Goal: Contribute content: Contribute content

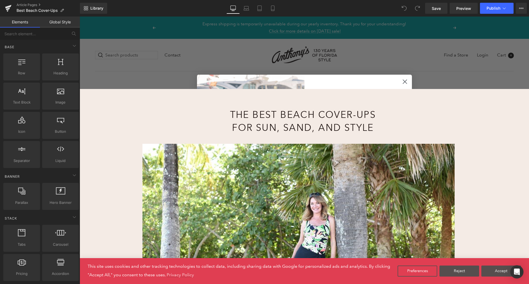
click at [62, 24] on link "Global Style" at bounding box center [60, 22] width 40 height 11
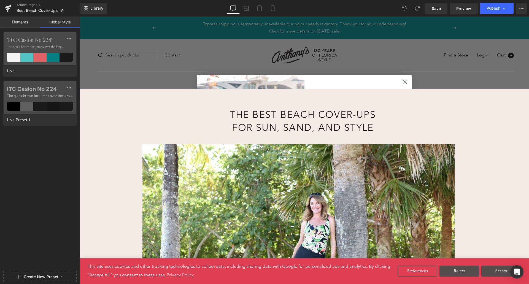
click at [27, 24] on link "Elements" at bounding box center [20, 22] width 40 height 11
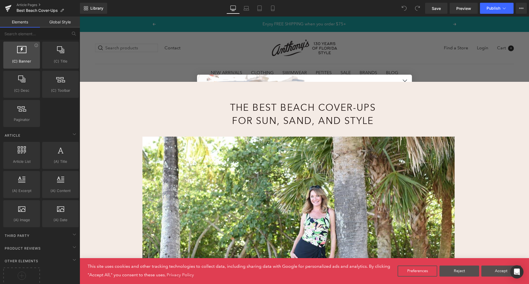
scroll to position [970, 0]
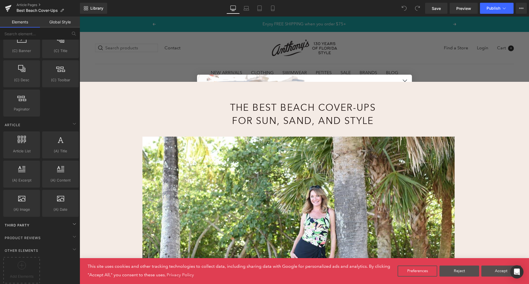
click at [37, 220] on div "Third Party" at bounding box center [41, 224] width 78 height 11
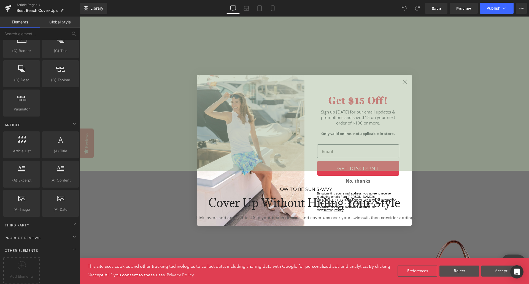
scroll to position [2258, 0]
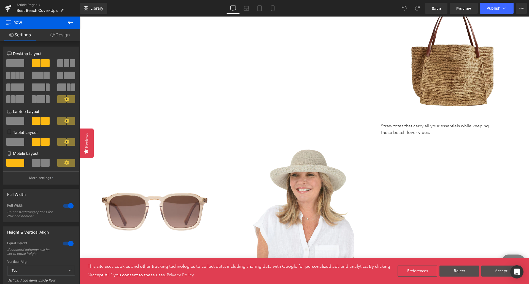
scroll to position [2561, 0]
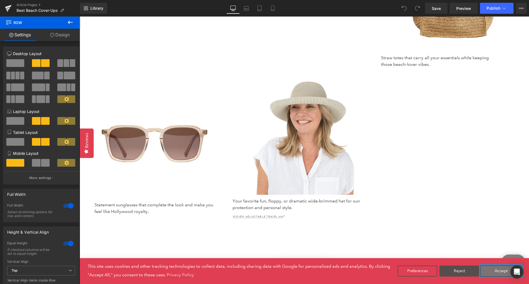
click at [487, 270] on button "Accept" at bounding box center [501, 271] width 42 height 12
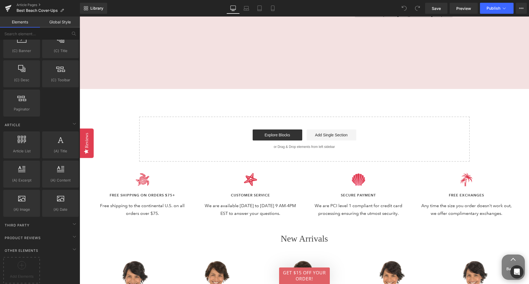
scroll to position [3131, 0]
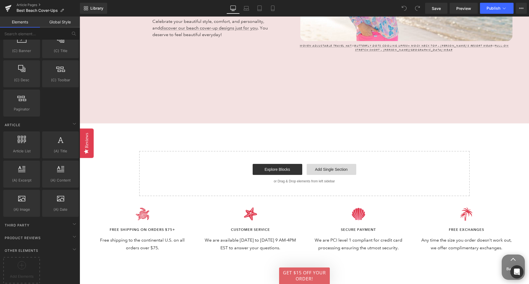
click at [329, 169] on link "Add Single Section" at bounding box center [331, 169] width 50 height 11
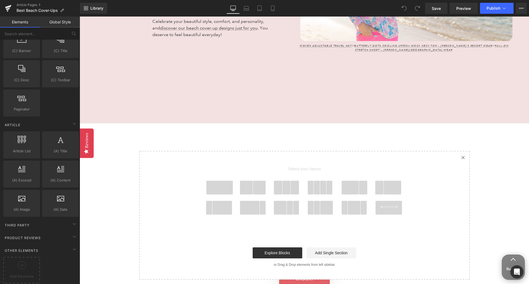
click at [461, 157] on icon "Created with Sketch." at bounding box center [463, 158] width 4 height 4
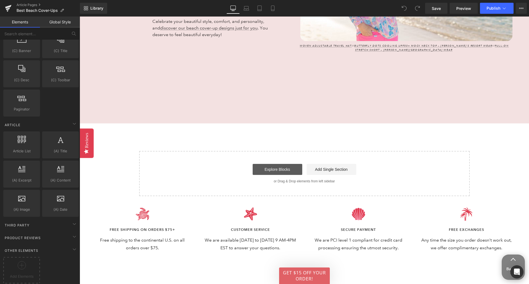
click at [290, 172] on link "Explore Blocks" at bounding box center [277, 169] width 50 height 11
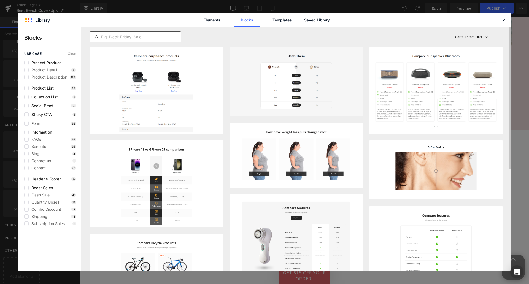
click at [120, 39] on input "text" at bounding box center [135, 37] width 91 height 7
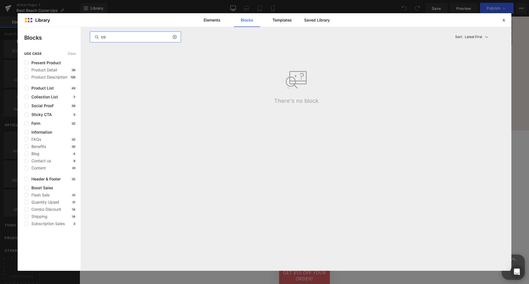
type input "c"
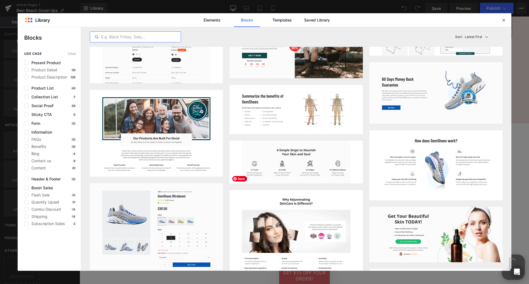
scroll to position [523, 0]
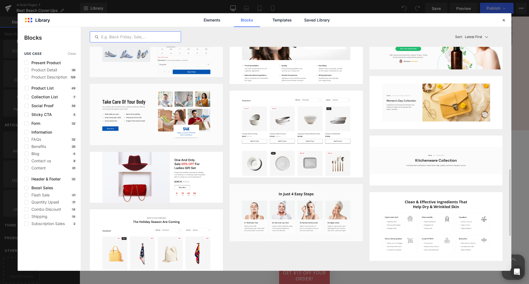
click at [125, 35] on input "text" at bounding box center [135, 37] width 91 height 7
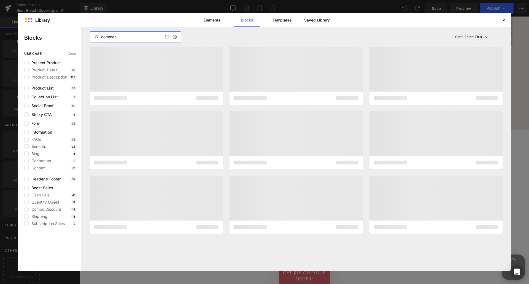
scroll to position [0, 0]
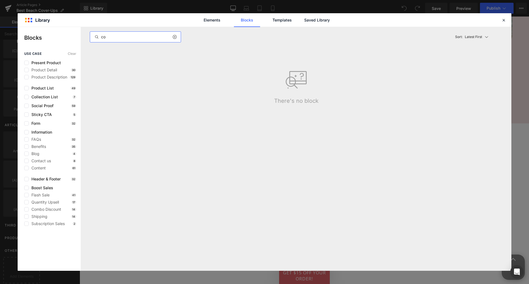
type input "c"
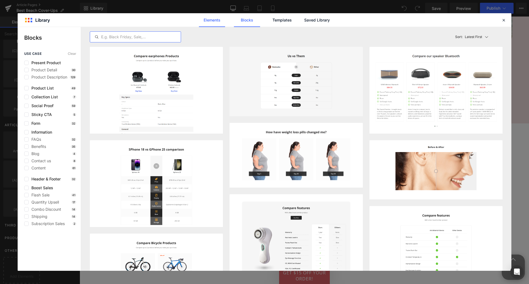
click at [269, 22] on link "Elements" at bounding box center [282, 20] width 26 height 14
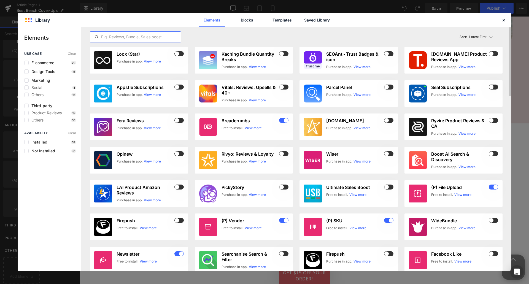
click at [141, 38] on input "text" at bounding box center [135, 37] width 91 height 7
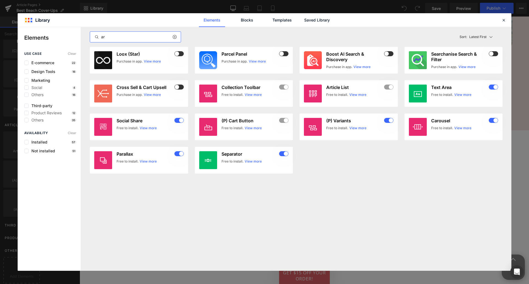
type input "a"
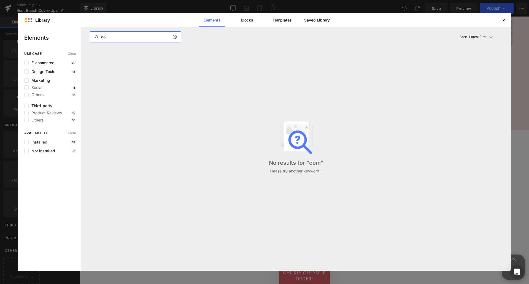
type input "c"
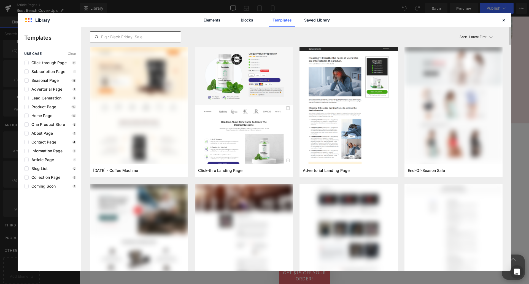
click at [151, 36] on input "text" at bounding box center [135, 37] width 91 height 7
click at [505, 22] on icon at bounding box center [503, 20] width 5 height 5
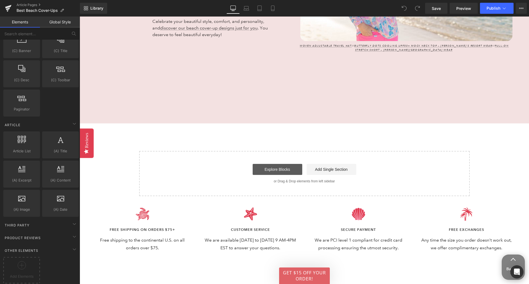
click at [290, 169] on link "Explore Blocks" at bounding box center [277, 169] width 50 height 11
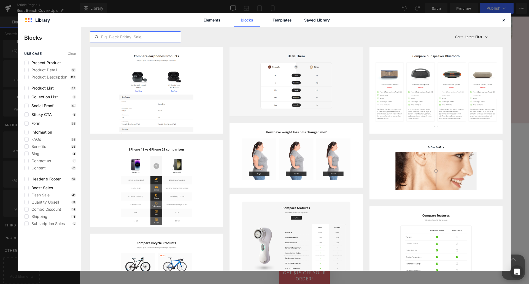
click at [122, 38] on input "text" at bounding box center [135, 37] width 91 height 7
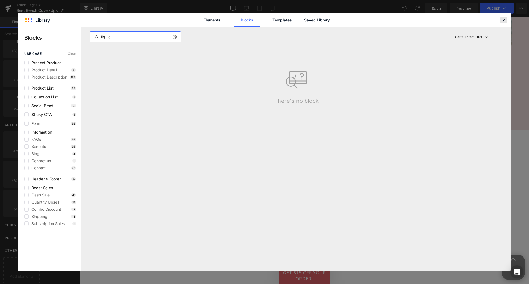
type input "liquid"
click at [501, 19] on icon at bounding box center [503, 20] width 5 height 5
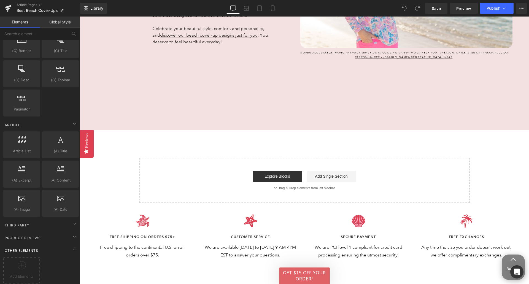
click at [25, 245] on div "Other Elements" at bounding box center [41, 250] width 78 height 11
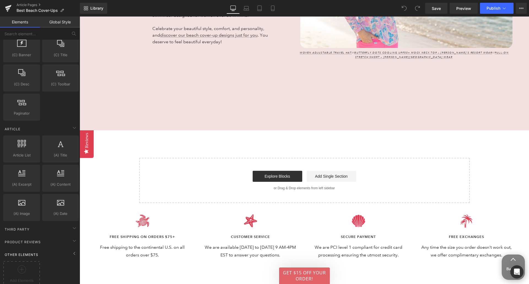
scroll to position [942, 0]
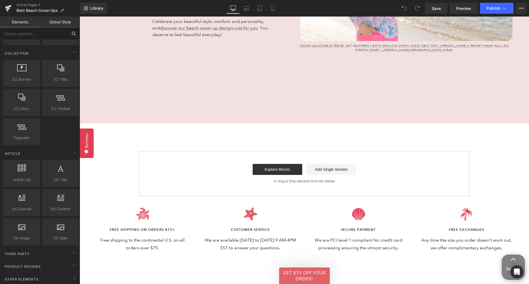
click at [22, 33] on input "text" at bounding box center [34, 34] width 68 height 12
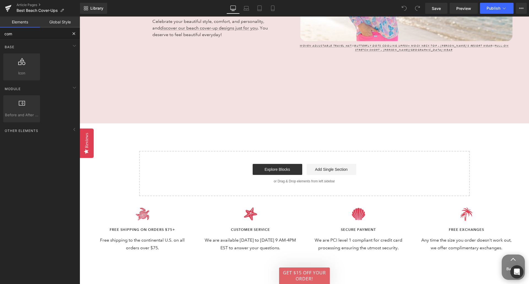
scroll to position [0, 0]
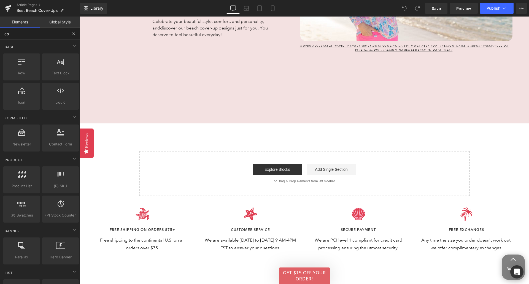
type input "c"
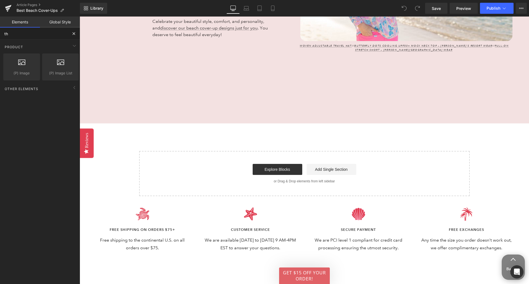
type input "t"
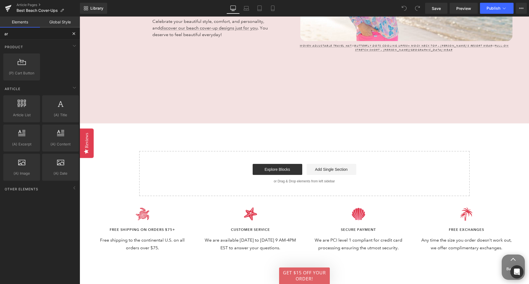
type input "a"
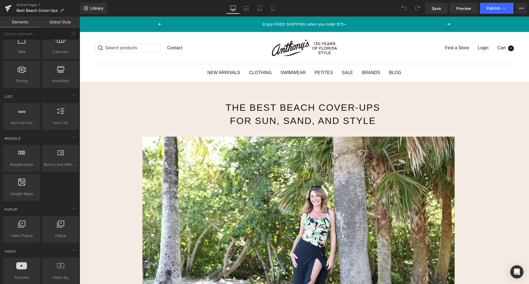
scroll to position [551, 0]
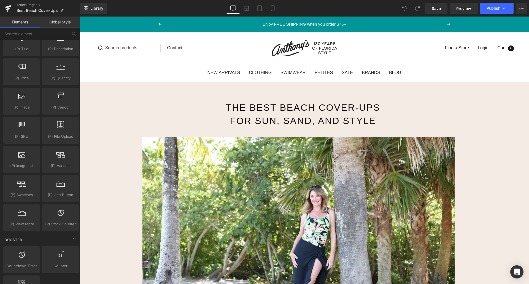
click at [520, 90] on div "Summary report Diagnosis Density External links 3 Internal links 0 Site audit n…" at bounding box center [264, 83] width 529 height 14
click at [10, 90] on button at bounding box center [5, 87] width 10 height 8
click at [37, 108] on button "For this domain" at bounding box center [18, 102] width 37 height 12
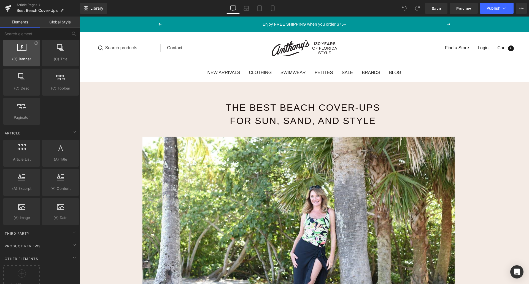
scroll to position [970, 0]
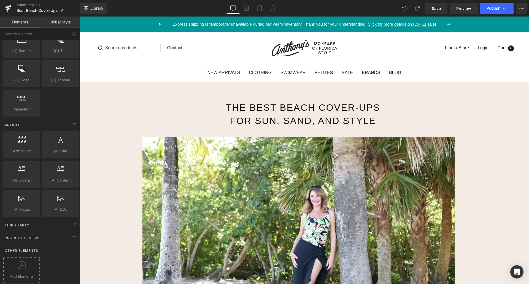
click at [18, 263] on icon at bounding box center [22, 265] width 8 height 8
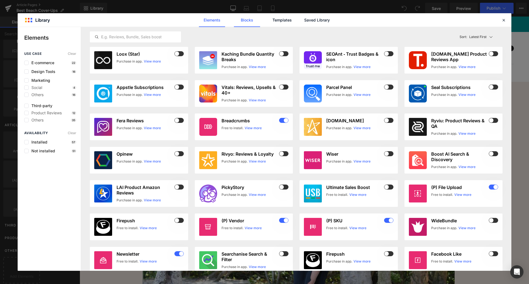
click at [304, 20] on link "Blocks" at bounding box center [317, 20] width 26 height 14
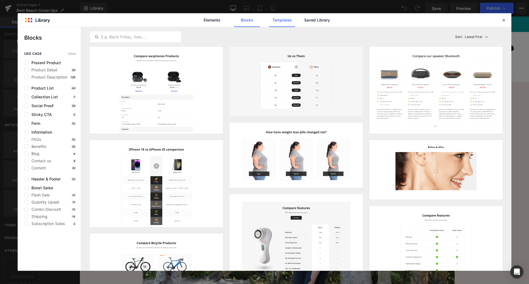
click at [284, 16] on link "Templates" at bounding box center [282, 20] width 26 height 14
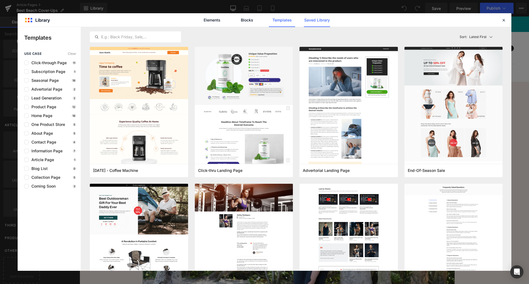
click at [316, 19] on link "Saved Library" at bounding box center [317, 20] width 26 height 14
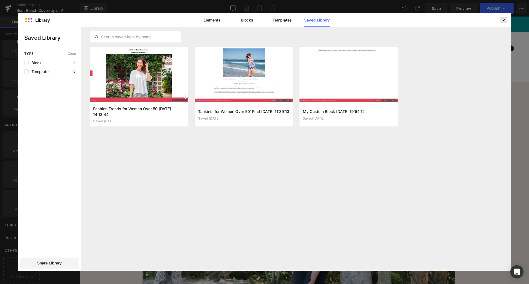
click at [504, 20] on icon at bounding box center [503, 20] width 5 height 5
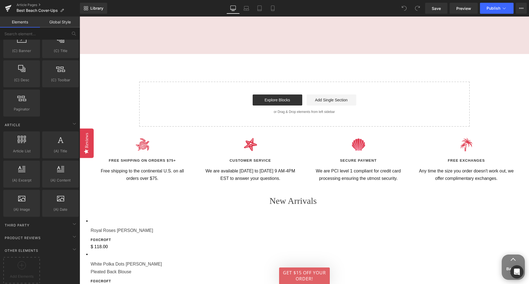
scroll to position [3194, 0]
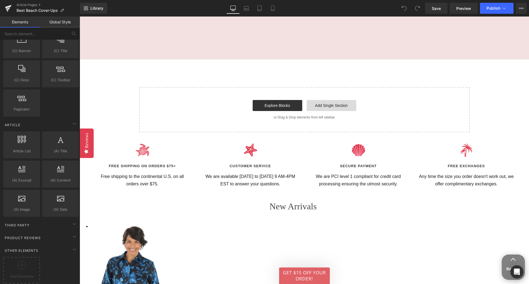
click at [317, 108] on link "Add Single Section" at bounding box center [331, 105] width 50 height 11
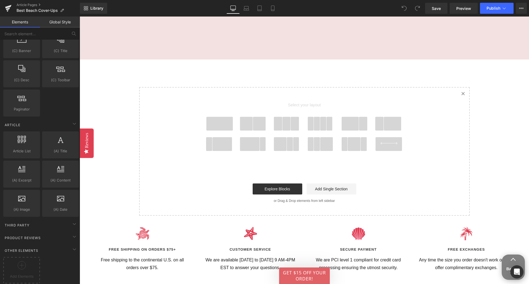
click at [212, 127] on span at bounding box center [219, 124] width 26 height 14
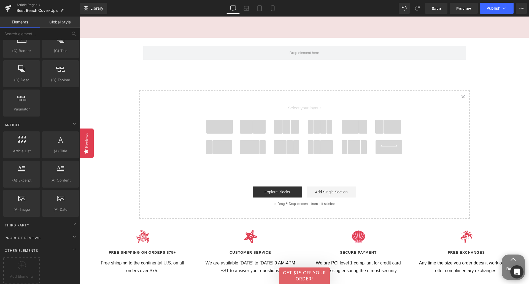
click at [226, 132] on span at bounding box center [219, 127] width 26 height 14
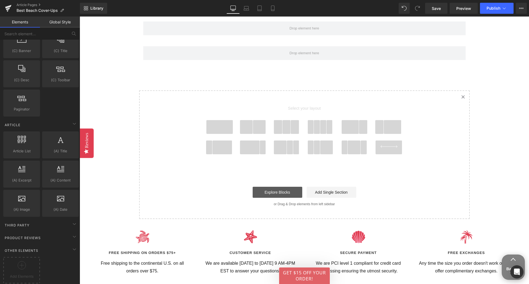
scroll to position [3241, 0]
click at [327, 190] on link "Add Single Section" at bounding box center [331, 191] width 50 height 11
click at [221, 129] on span at bounding box center [219, 127] width 26 height 14
click at [381, 146] on icon at bounding box center [388, 146] width 27 height 2
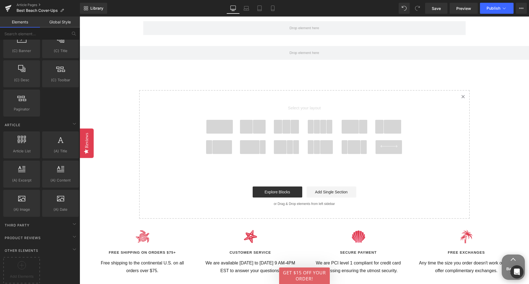
click at [390, 150] on span at bounding box center [388, 147] width 26 height 14
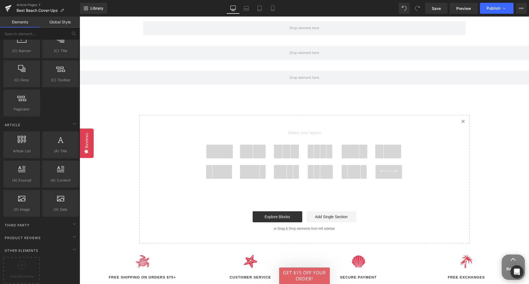
click at [390, 150] on span at bounding box center [393, 152] width 18 height 14
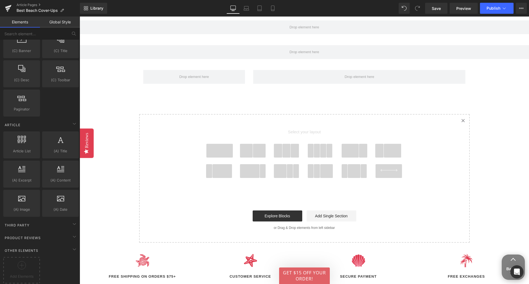
click at [271, 126] on span "Select your layout" at bounding box center [304, 133] width 204 height 21
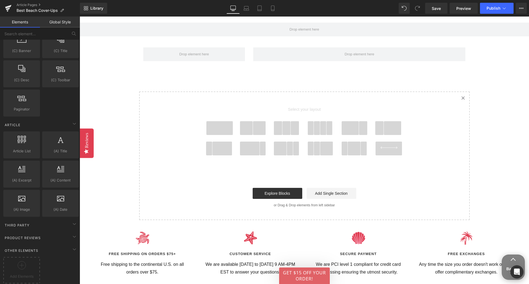
scroll to position [3340, 0]
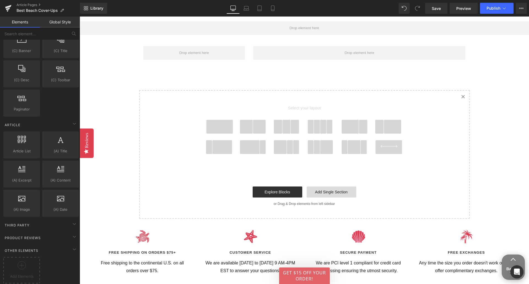
click at [327, 191] on link "Add Single Section" at bounding box center [331, 191] width 50 height 11
click at [260, 194] on link "Explore Blocks" at bounding box center [277, 191] width 50 height 11
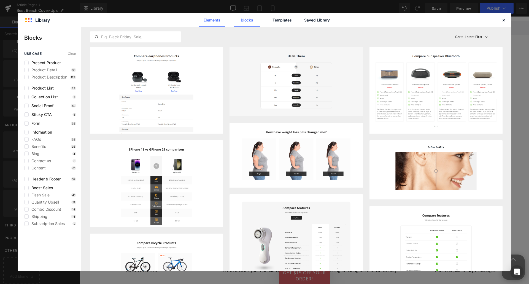
click at [269, 21] on link "Elements" at bounding box center [282, 20] width 26 height 14
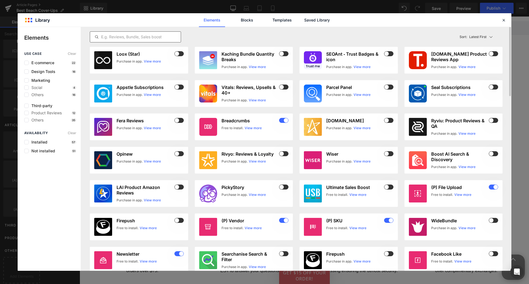
click at [136, 39] on input "text" at bounding box center [135, 37] width 91 height 7
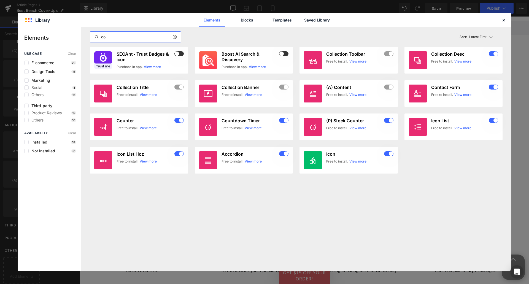
type input "c"
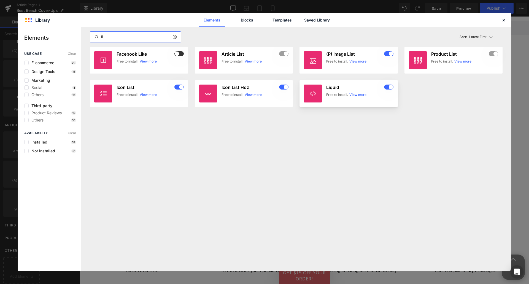
type input "li"
click at [331, 89] on h3 "Liquid" at bounding box center [354, 88] width 57 height 6
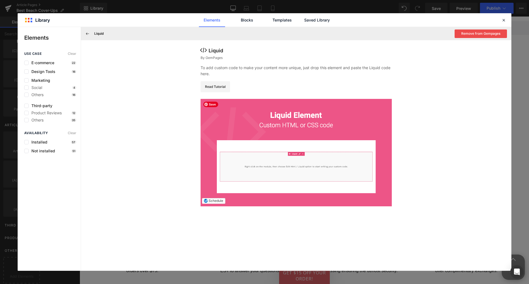
click at [262, 158] on img at bounding box center [295, 152] width 191 height 107
click at [213, 86] on link "Read Tutorial" at bounding box center [214, 86] width 29 height 11
click at [501, 21] on icon at bounding box center [503, 20] width 5 height 5
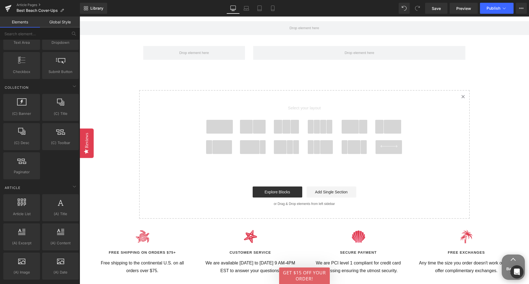
scroll to position [888, 0]
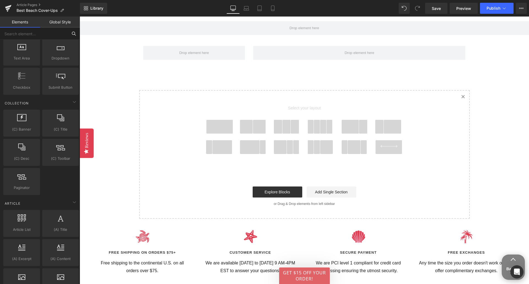
click at [25, 37] on input "text" at bounding box center [34, 34] width 68 height 12
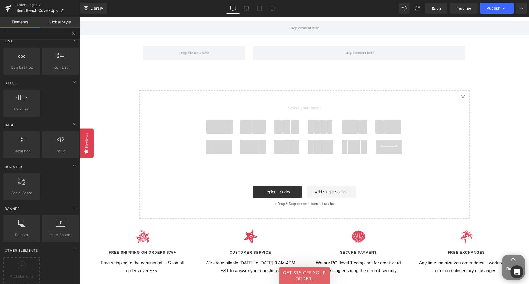
scroll to position [61, 0]
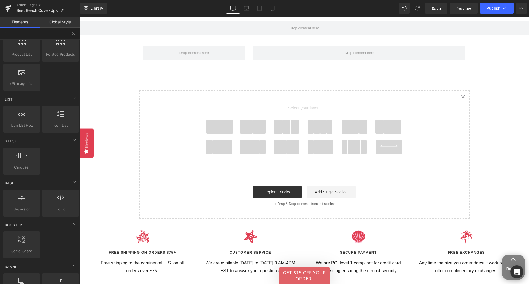
type input "liq"
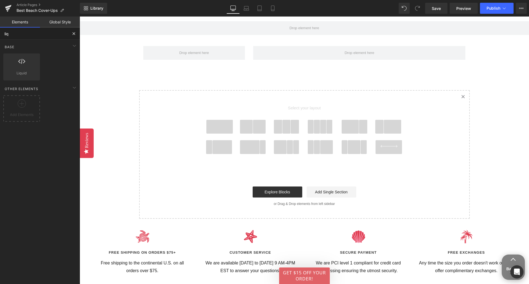
scroll to position [0, 0]
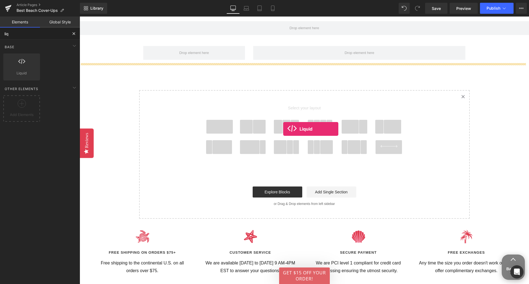
drag, startPoint x: 92, startPoint y: 83, endPoint x: 283, endPoint y: 129, distance: 196.6
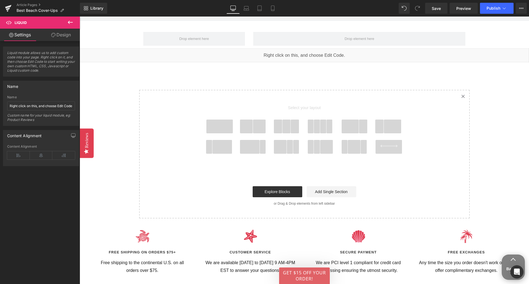
scroll to position [2554, 0]
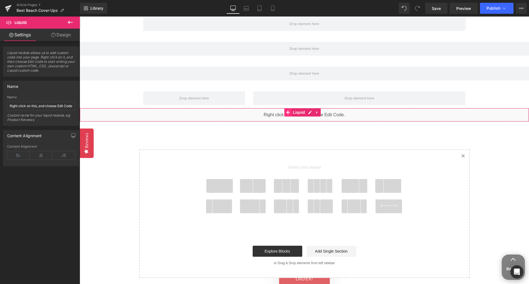
click at [287, 116] on span at bounding box center [287, 112] width 7 height 8
click at [32, 61] on span "Liquid module allows us to add custom code into your page. Right click on it, a…" at bounding box center [41, 64] width 68 height 26
click at [44, 108] on input "Right click on this, and choose Edit Code." at bounding box center [41, 105] width 68 height 9
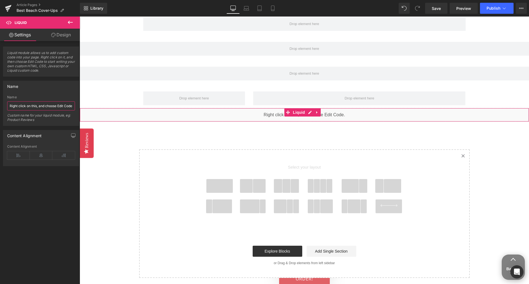
click at [44, 108] on input "Right click on this, and choose Edit Code." at bounding box center [41, 105] width 68 height 9
click at [44, 107] on input "Right click on this, and choose Edit Code." at bounding box center [41, 105] width 68 height 9
click at [58, 32] on link "Design" at bounding box center [61, 35] width 40 height 12
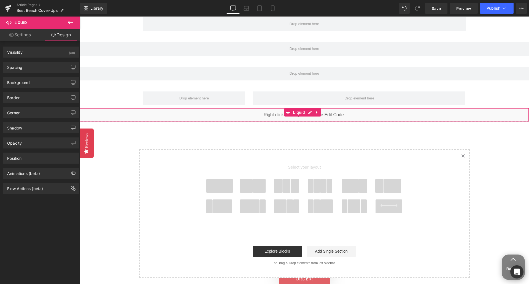
click at [26, 31] on link "Settings" at bounding box center [20, 35] width 40 height 12
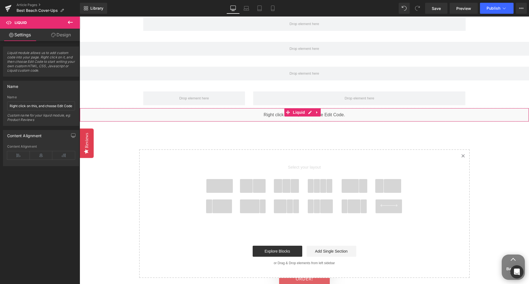
click at [24, 68] on span "Liquid module allows us to add custom code into your page. Right click on it, a…" at bounding box center [41, 64] width 68 height 26
click at [25, 66] on span "Liquid module allows us to add custom code into your page. Right click on it, a…" at bounding box center [41, 64] width 68 height 26
drag, startPoint x: 25, startPoint y: 53, endPoint x: 29, endPoint y: 66, distance: 12.6
click at [29, 66] on span "Liquid module allows us to add custom code into your page. Right click on it, a…" at bounding box center [41, 64] width 68 height 26
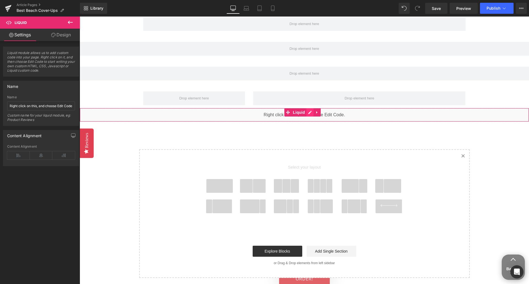
click at [307, 113] on div "Liquid" at bounding box center [304, 115] width 449 height 14
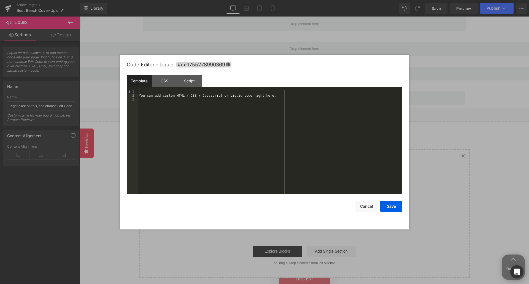
click at [215, 96] on div "You can add custom HTML / CSS / Javascript or Liquid code right here." at bounding box center [270, 146] width 264 height 112
click at [163, 107] on div "You can add custom HTML / CSS / Javascript or Liquid code right here." at bounding box center [270, 142] width 264 height 104
drag, startPoint x: 164, startPoint y: 96, endPoint x: 176, endPoint y: 96, distance: 12.1
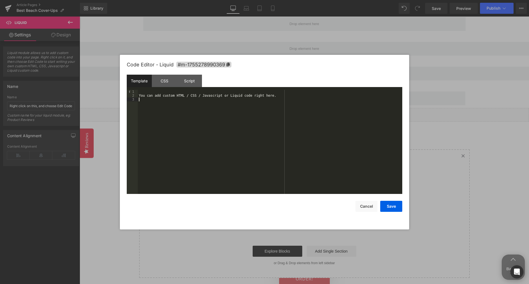
click at [164, 96] on div "You can add custom HTML / CSS / Javascript or Liquid code right here." at bounding box center [270, 146] width 264 height 112
drag, startPoint x: 284, startPoint y: 96, endPoint x: 70, endPoint y: 91, distance: 214.0
click at [70, 92] on body "Liquid You are previewing how the will restyle your page. You can not edit Elem…" at bounding box center [264, 142] width 529 height 284
click at [398, 208] on button "Save" at bounding box center [391, 206] width 22 height 11
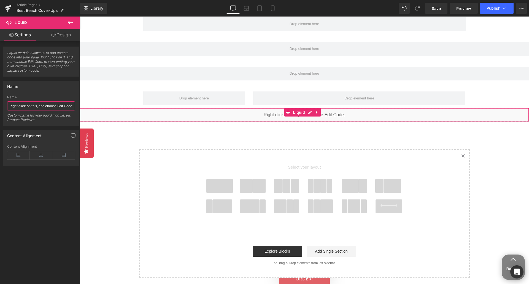
click at [25, 108] on input "Right click on this, and choose Edit Code." at bounding box center [41, 105] width 68 height 9
type input "Comments"
click at [36, 156] on icon at bounding box center [41, 155] width 23 height 8
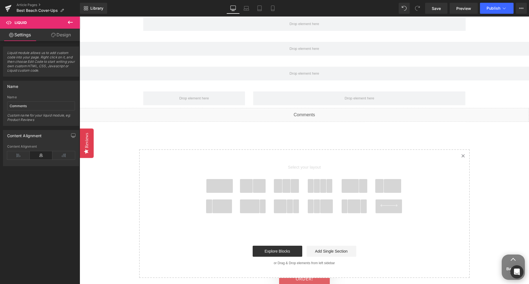
click at [458, 158] on link "Created with Sketch." at bounding box center [463, 156] width 12 height 12
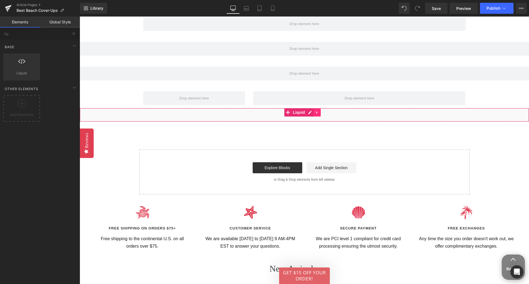
click at [316, 113] on icon at bounding box center [316, 112] width 1 height 2
click at [306, 114] on icon at bounding box center [306, 112] width 4 height 4
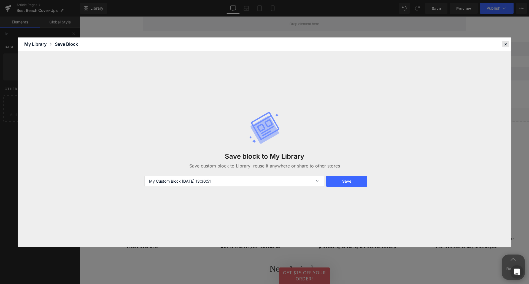
click at [504, 46] on icon at bounding box center [505, 44] width 5 height 5
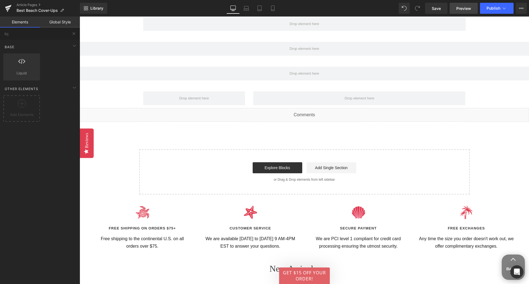
click at [461, 7] on span "Preview" at bounding box center [463, 9] width 15 height 6
click at [491, 8] on span "Publish" at bounding box center [493, 8] width 14 height 4
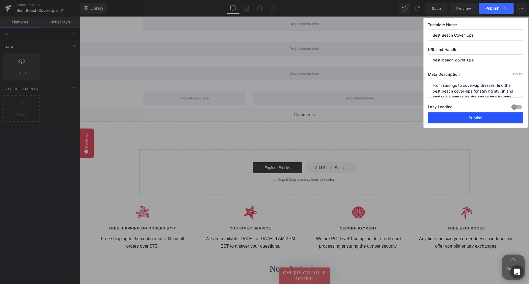
click at [480, 120] on button "Publish" at bounding box center [475, 117] width 95 height 11
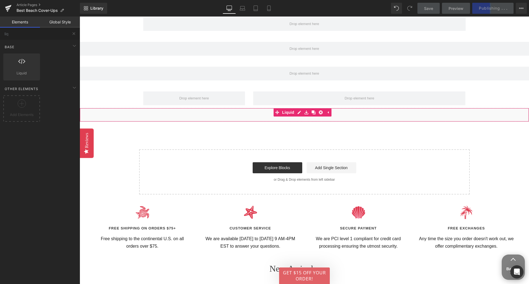
click at [307, 118] on div "Liquid" at bounding box center [304, 115] width 449 height 14
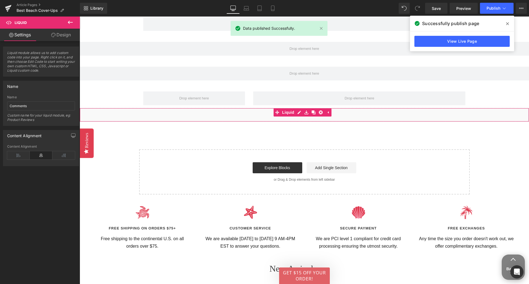
click at [66, 39] on link "Design" at bounding box center [61, 35] width 40 height 12
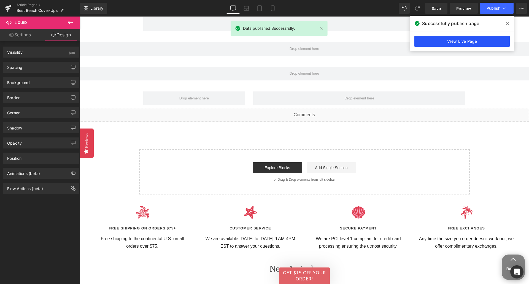
click at [465, 39] on link "View Live Page" at bounding box center [461, 41] width 95 height 11
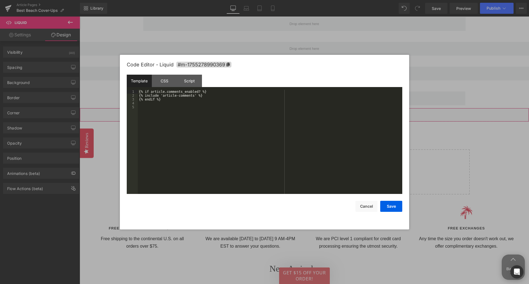
click at [299, 113] on div "Liquid" at bounding box center [304, 115] width 449 height 14
click at [188, 110] on div "{% if article.comments_enabled? %} {% include 'article-comments' %} {% endif %}" at bounding box center [270, 146] width 264 height 112
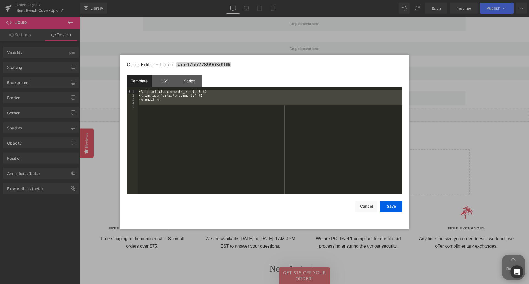
drag, startPoint x: 210, startPoint y: 112, endPoint x: 135, endPoint y: 83, distance: 80.4
click at [135, 85] on div "Template CSS Script Data 1 2 3 4 5 {% if article.comments_enabled? %} {% includ…" at bounding box center [264, 134] width 275 height 119
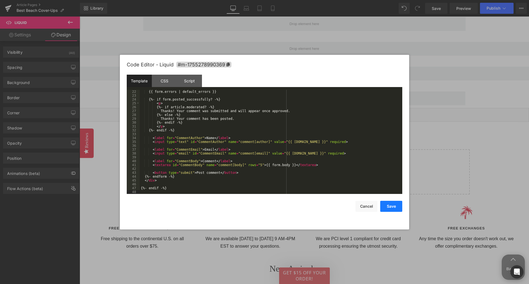
click at [385, 208] on button "Save" at bounding box center [391, 206] width 22 height 11
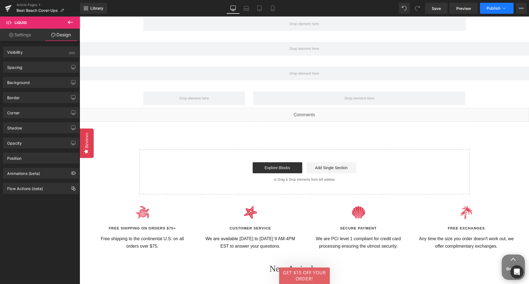
click at [490, 9] on span "Publish" at bounding box center [493, 8] width 14 height 4
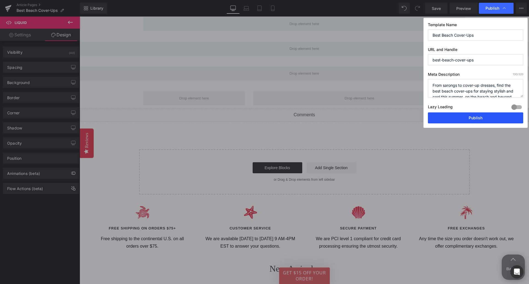
click at [478, 121] on button "Publish" at bounding box center [475, 117] width 95 height 11
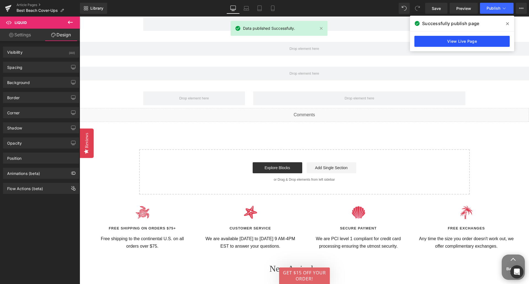
click at [460, 42] on link "View Live Page" at bounding box center [461, 41] width 95 height 11
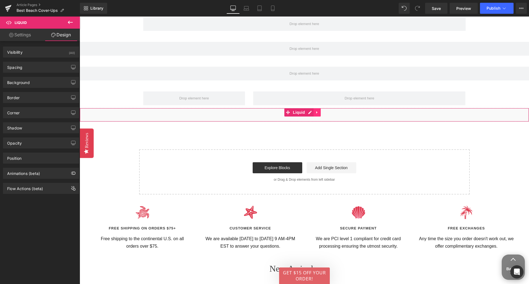
click at [317, 112] on icon at bounding box center [317, 112] width 4 height 4
click at [322, 114] on icon at bounding box center [321, 112] width 4 height 4
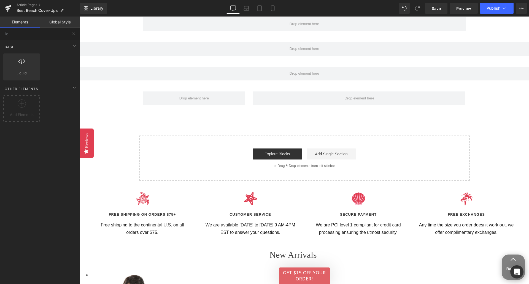
drag, startPoint x: 498, startPoint y: 125, endPoint x: 500, endPoint y: 122, distance: 3.3
click at [495, 12] on button "Publish" at bounding box center [497, 8] width 34 height 11
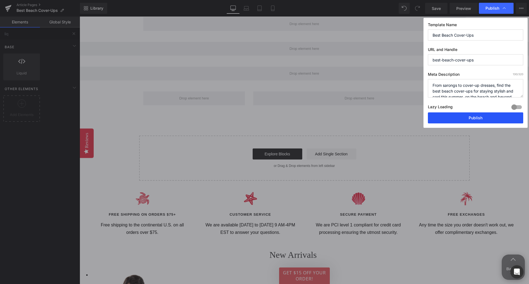
drag, startPoint x: 492, startPoint y: 116, endPoint x: 200, endPoint y: 186, distance: 299.8
click at [492, 116] on button "Publish" at bounding box center [475, 117] width 95 height 11
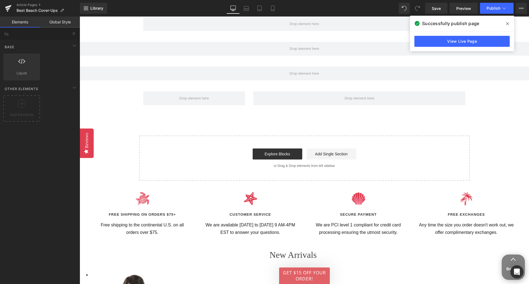
drag, startPoint x: 430, startPoint y: 7, endPoint x: 511, endPoint y: 23, distance: 82.7
click at [511, 23] on span at bounding box center [507, 23] width 9 height 9
